Goal: Book appointment/travel/reservation

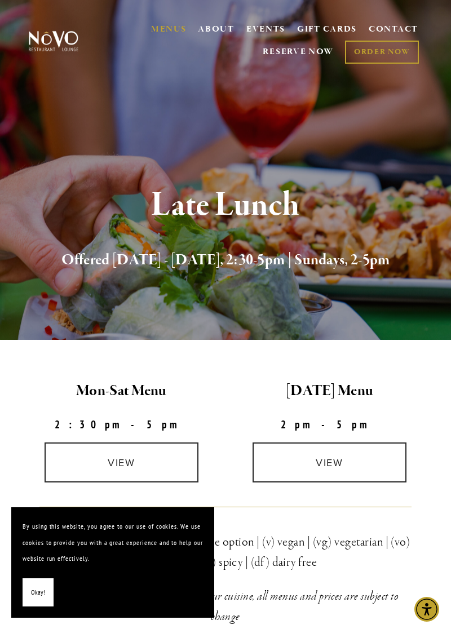
click at [171, 31] on link "MENUS" at bounding box center [168, 29] width 35 height 11
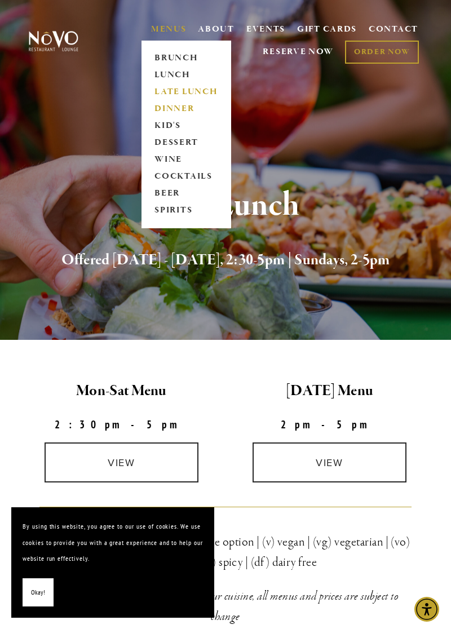
click at [184, 110] on link "DINNER" at bounding box center [186, 108] width 70 height 17
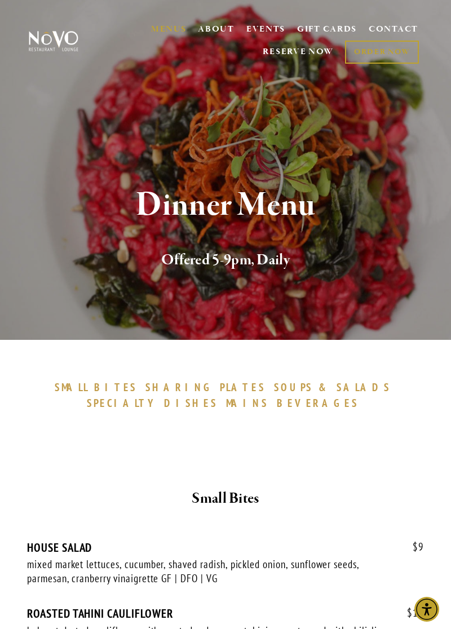
click at [313, 56] on link "RESERVE NOW" at bounding box center [298, 51] width 71 height 21
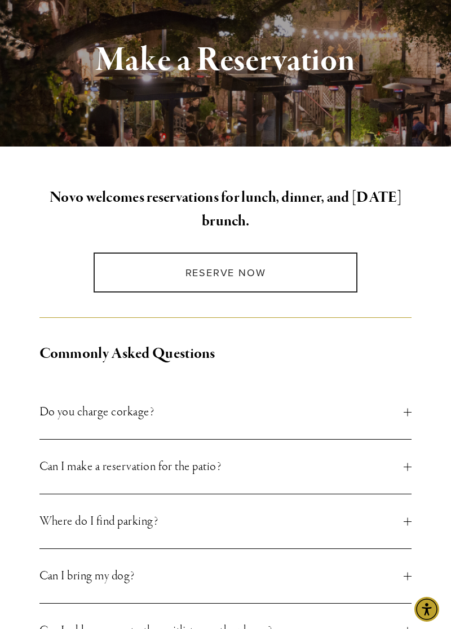
scroll to position [152, 0]
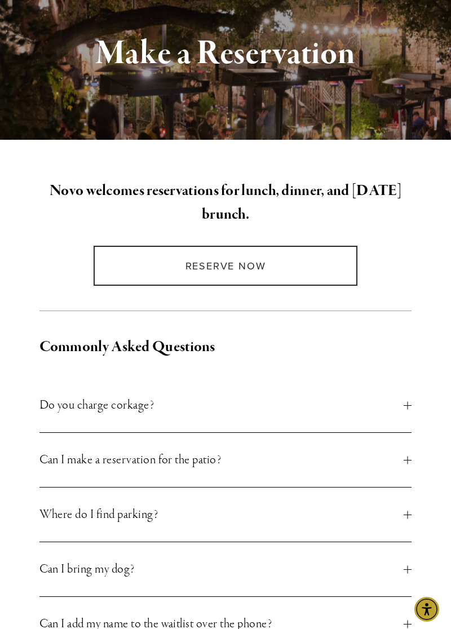
click at [303, 257] on link "Reserve Now" at bounding box center [226, 266] width 264 height 40
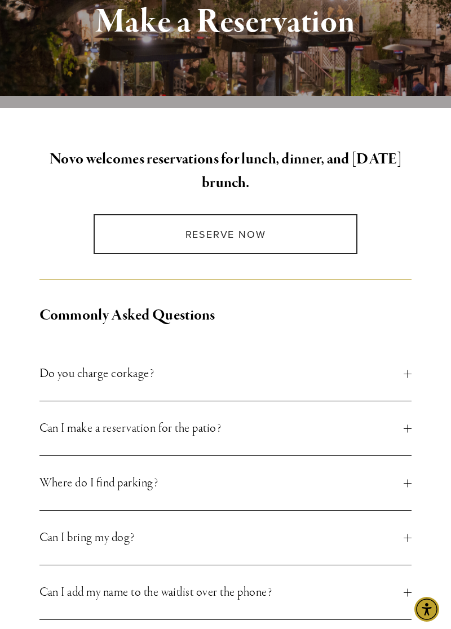
scroll to position [206, 0]
